Goal: Information Seeking & Learning: Learn about a topic

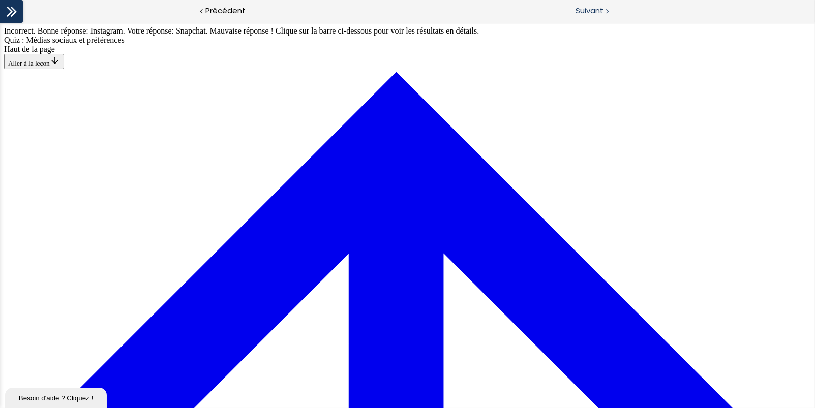
scroll to position [577, 0]
click at [594, 6] on span "Suivant" at bounding box center [590, 11] width 28 height 13
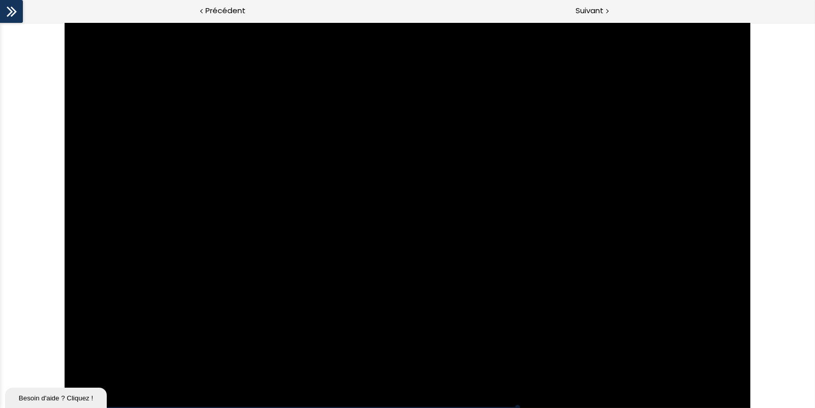
click at [452, 174] on div at bounding box center [408, 215] width 686 height 386
